Goal: Navigation & Orientation: Understand site structure

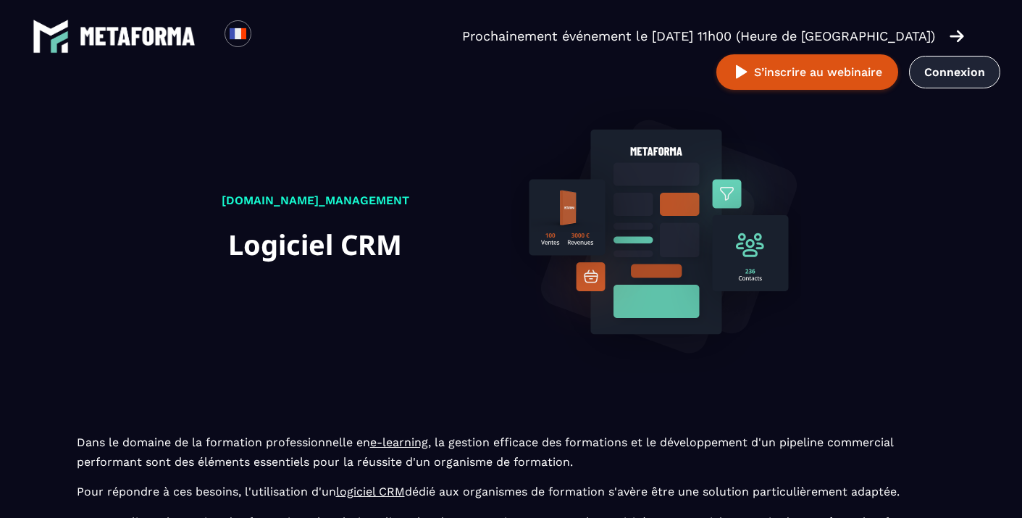
click at [909, 67] on link "Connexion" at bounding box center [954, 72] width 91 height 33
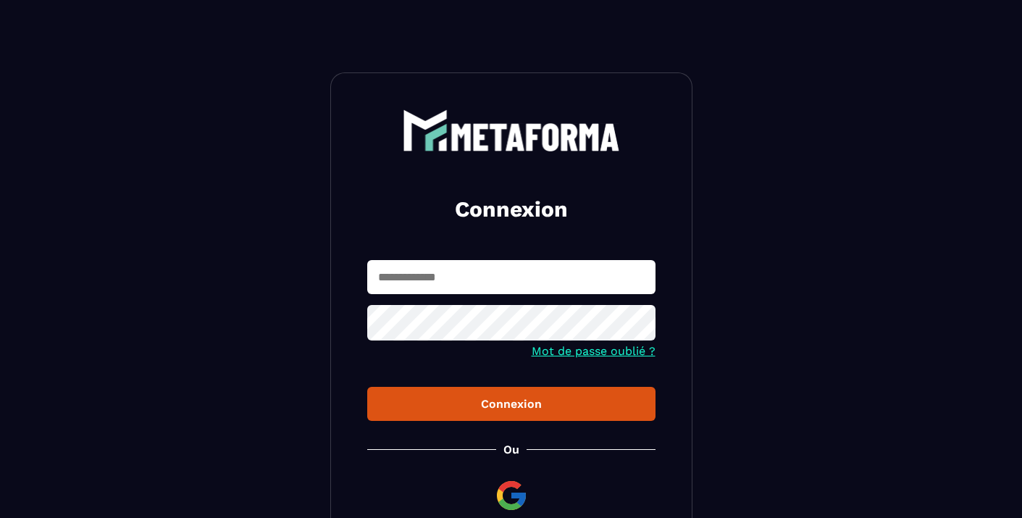
type input "**********"
click at [511, 405] on button "Connexion" at bounding box center [511, 404] width 288 height 34
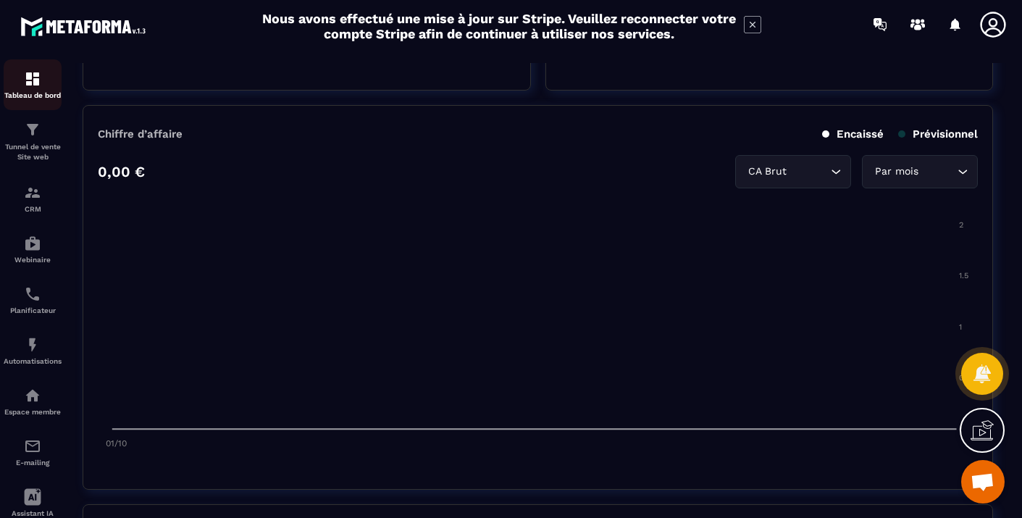
click at [41, 98] on p "Tableau de bord" at bounding box center [33, 95] width 58 height 8
click at [33, 456] on div "E-mailing" at bounding box center [33, 451] width 58 height 29
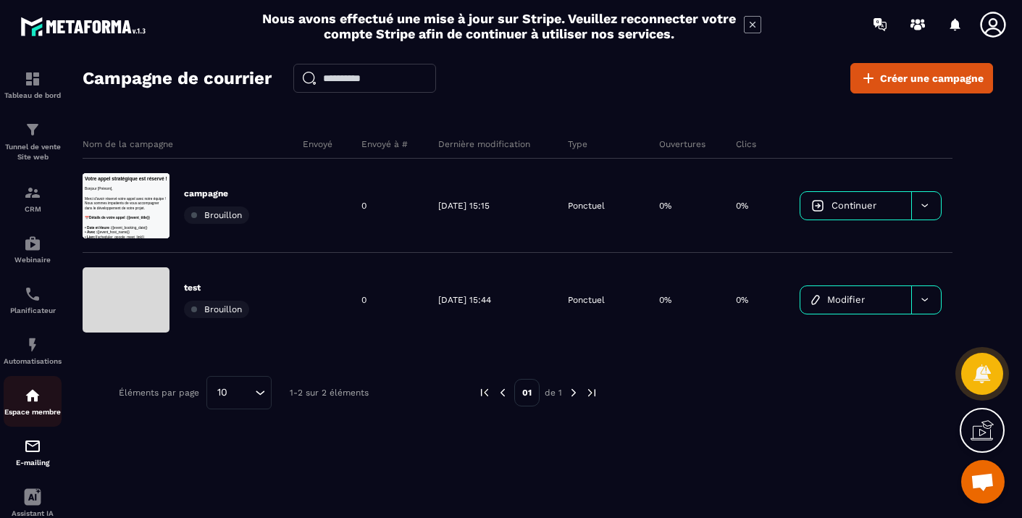
click at [27, 408] on p "Espace membre" at bounding box center [33, 412] width 58 height 8
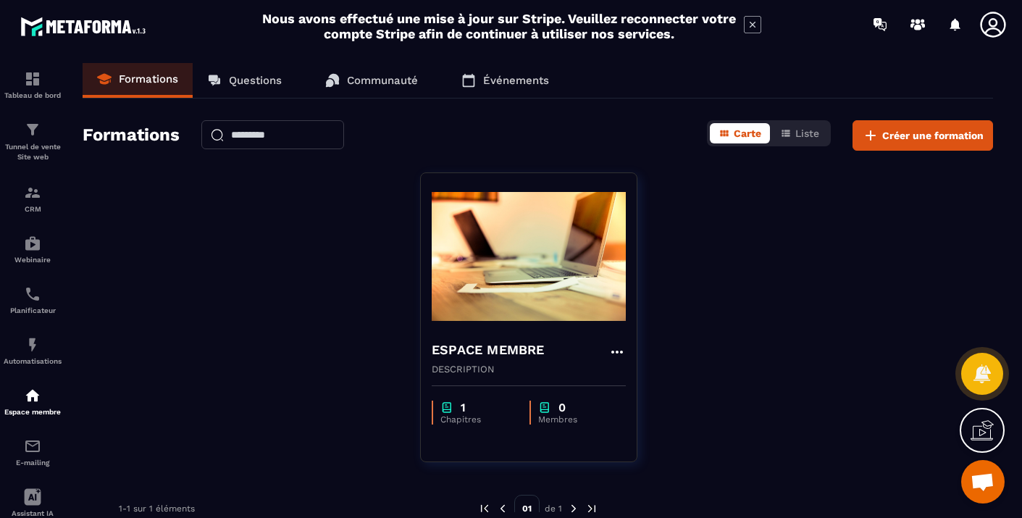
click at [261, 75] on p "Questions" at bounding box center [255, 80] width 53 height 13
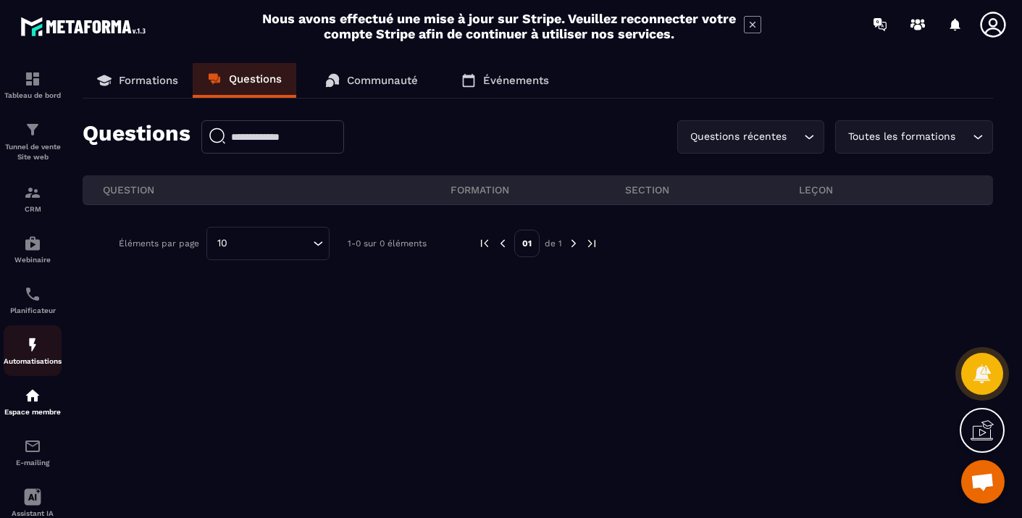
click at [44, 359] on p "Automatisations" at bounding box center [33, 361] width 58 height 8
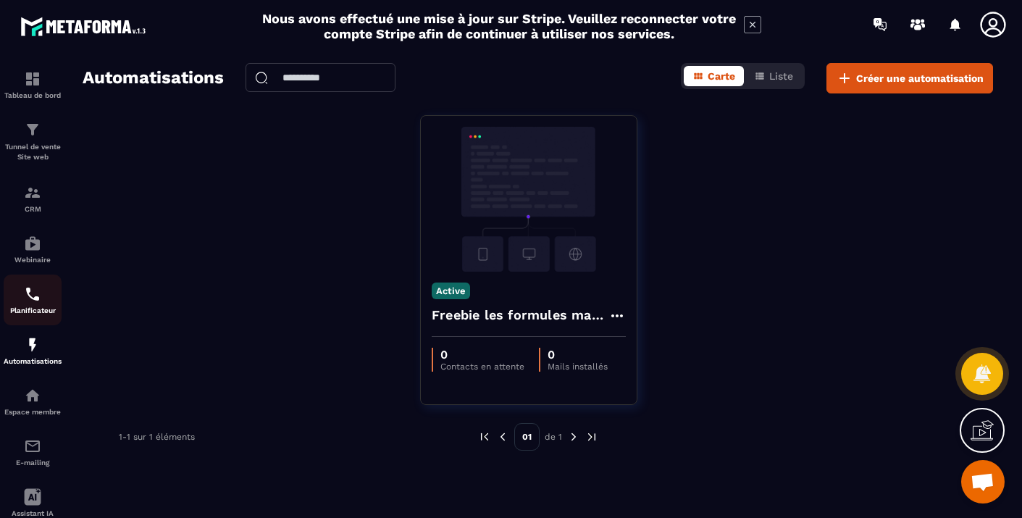
click at [15, 309] on p "Planificateur" at bounding box center [33, 310] width 58 height 8
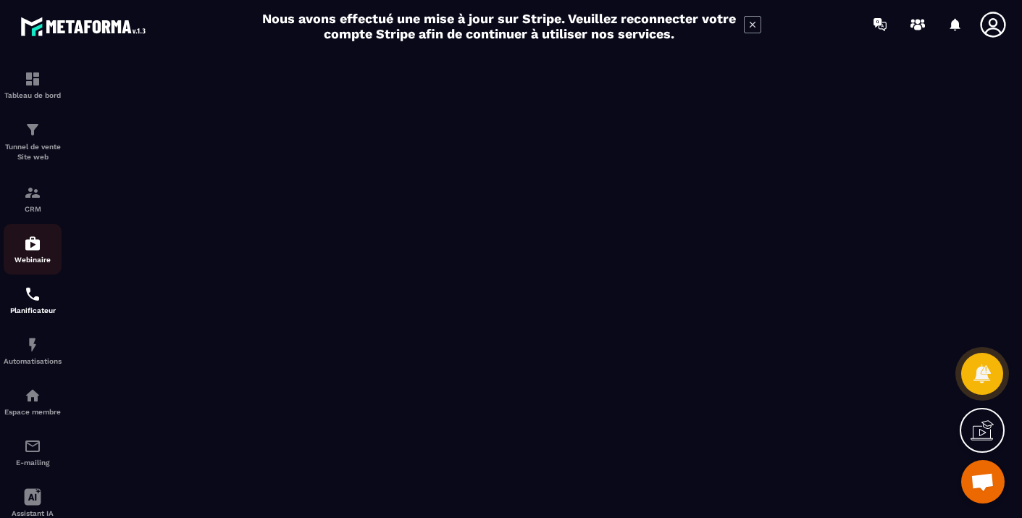
click at [39, 250] on img at bounding box center [32, 243] width 17 height 17
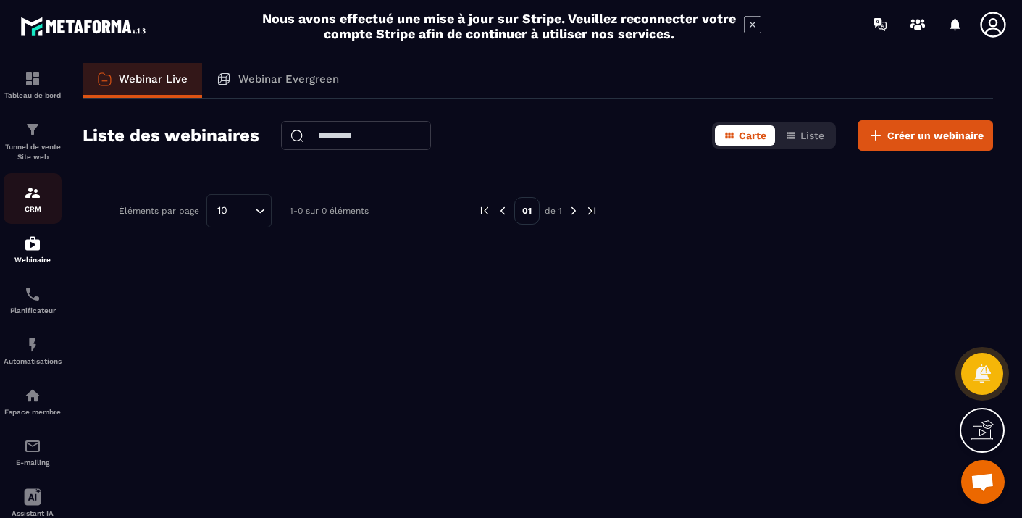
click at [35, 197] on img at bounding box center [32, 192] width 17 height 17
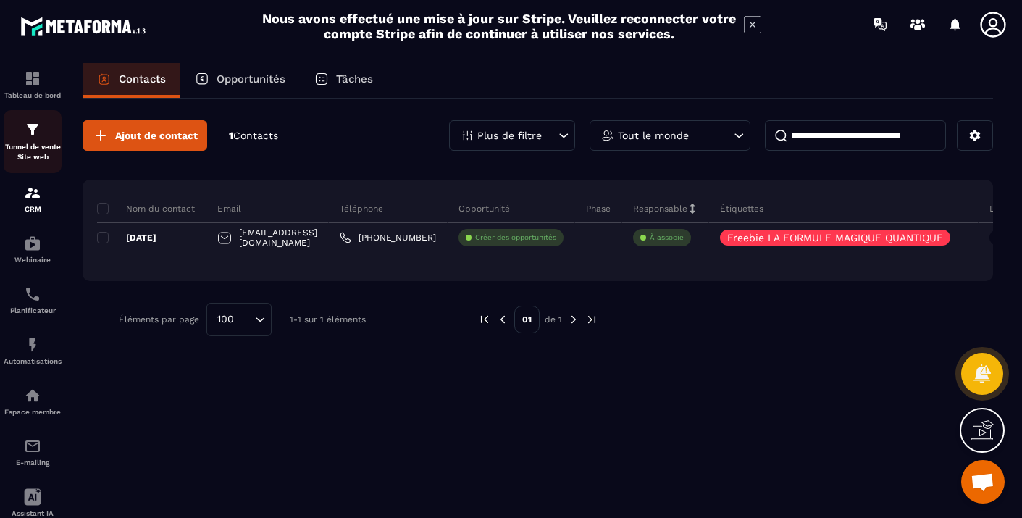
click at [39, 150] on p "Tunnel de vente Site web" at bounding box center [33, 152] width 58 height 20
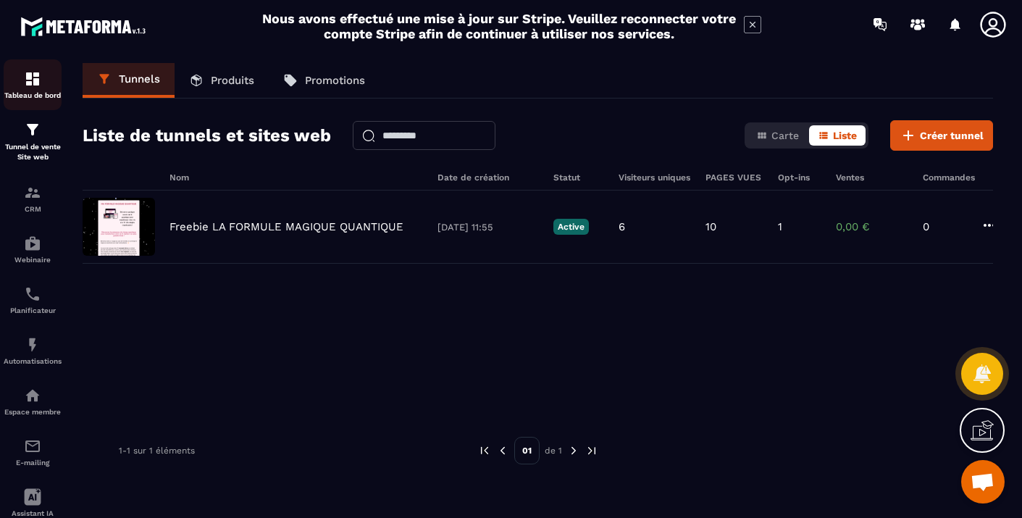
click at [46, 88] on div "Tableau de bord" at bounding box center [33, 84] width 58 height 29
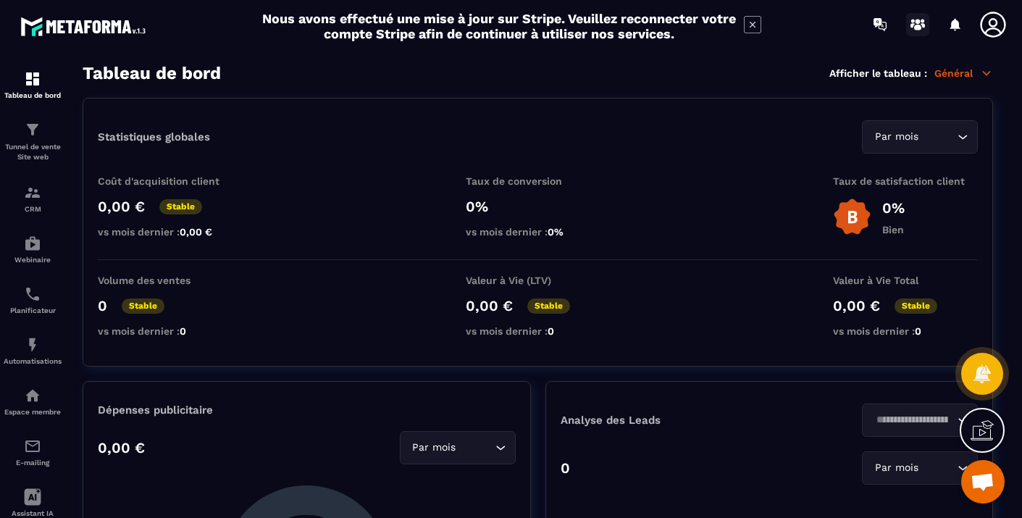
click at [918, 23] on circle at bounding box center [918, 21] width 5 height 5
